Goal: Transaction & Acquisition: Book appointment/travel/reservation

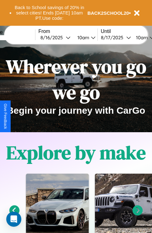
scroll to position [97, 0]
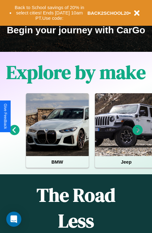
click at [14, 134] on icon at bounding box center [14, 130] width 10 height 10
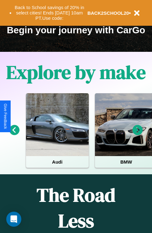
click at [138, 134] on icon at bounding box center [138, 130] width 10 height 10
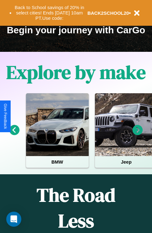
click at [138, 134] on icon at bounding box center [138, 130] width 10 height 10
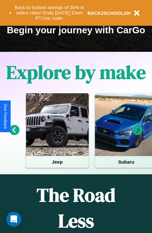
click at [138, 134] on icon at bounding box center [138, 130] width 10 height 10
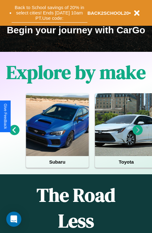
click at [49, 13] on button "Back to School savings of 20% in select cities! Ends [DATE] 10am PT. Use code:" at bounding box center [50, 12] width 76 height 19
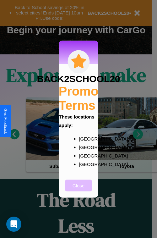
click at [78, 189] on button "Close" at bounding box center [78, 185] width 27 height 12
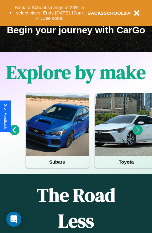
click at [138, 134] on icon at bounding box center [138, 130] width 10 height 10
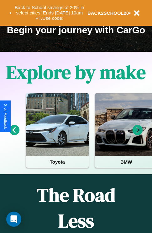
click at [138, 134] on icon at bounding box center [138, 130] width 10 height 10
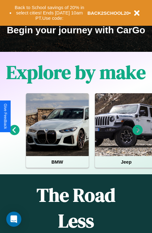
click at [138, 134] on icon at bounding box center [138, 130] width 10 height 10
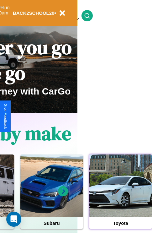
click at [121, 196] on div at bounding box center [120, 185] width 63 height 63
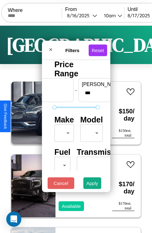
scroll to position [51, 20]
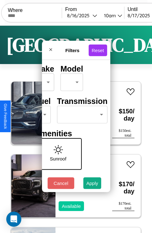
click at [81, 113] on body "CarGo Where From [DATE] 10am Until [DATE] 10am Become a Host Login Sign Up Toky…" at bounding box center [76, 129] width 152 height 259
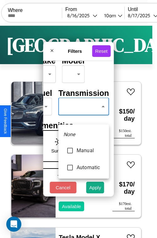
type input "*********"
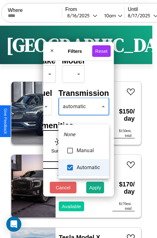
click at [83, 116] on div at bounding box center [78, 119] width 157 height 238
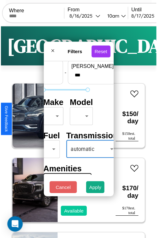
scroll to position [19, 13]
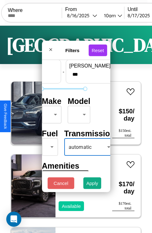
click at [51, 113] on body "CarGo Where From [DATE] 10am Until [DATE] 10am Become a Host Login Sign Up Toky…" at bounding box center [76, 129] width 152 height 259
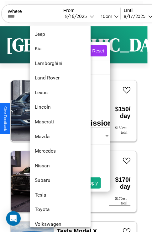
scroll to position [340, 0]
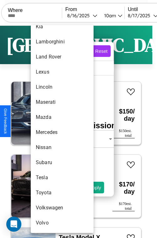
click at [50, 147] on li "Nissan" at bounding box center [62, 147] width 63 height 15
type input "******"
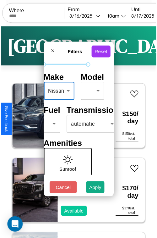
scroll to position [51, 13]
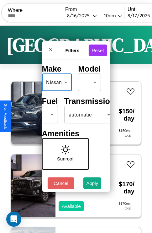
click at [49, 113] on body "CarGo Where From [DATE] 10am Until [DATE] 10am Become a Host Login Sign Up Toky…" at bounding box center [76, 129] width 152 height 259
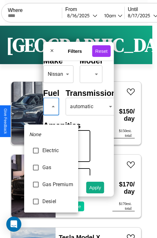
type input "********"
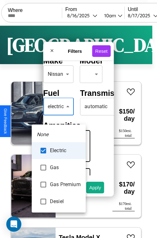
click at [59, 116] on div at bounding box center [78, 119] width 157 height 238
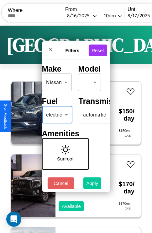
click at [93, 185] on button "Apply" at bounding box center [92, 183] width 18 height 12
